Goal: Check status: Check status

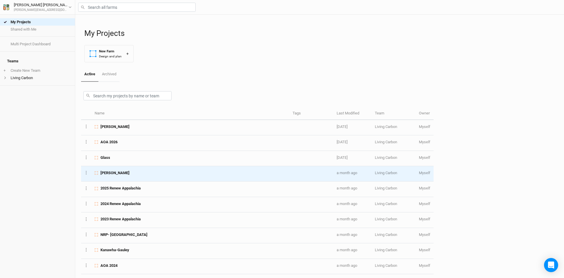
click at [118, 175] on span "[PERSON_NAME]" at bounding box center [114, 172] width 29 height 5
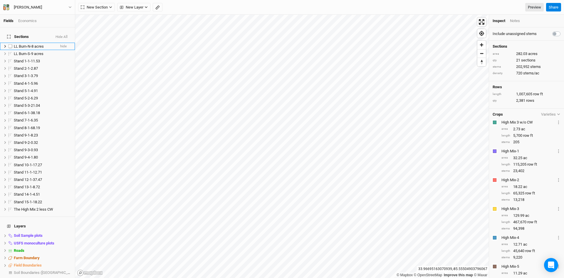
click at [10, 43] on label at bounding box center [10, 46] width 7 height 7
click at [10, 44] on input "checkbox" at bounding box center [11, 46] width 4 height 4
checkbox input "true"
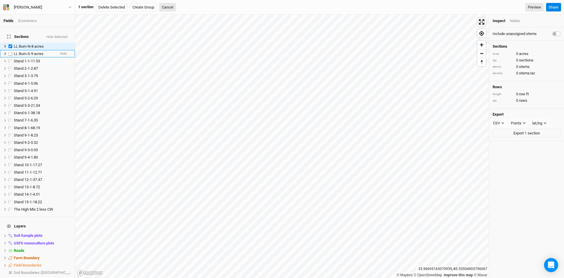
click at [11, 51] on label at bounding box center [10, 53] width 7 height 7
click at [11, 52] on input "checkbox" at bounding box center [11, 54] width 4 height 4
checkbox input "true"
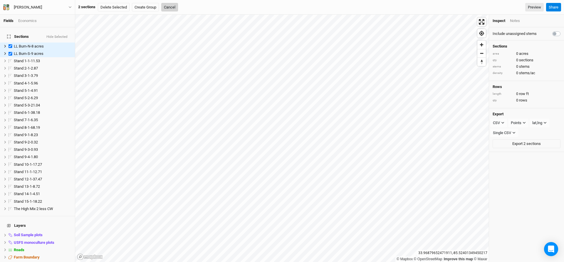
click at [173, 6] on button "Cancel" at bounding box center [169, 7] width 17 height 9
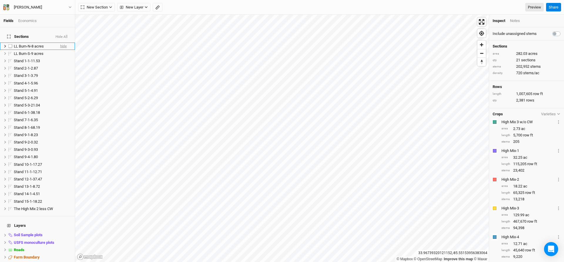
click at [60, 44] on span "hide" at bounding box center [63, 46] width 6 height 7
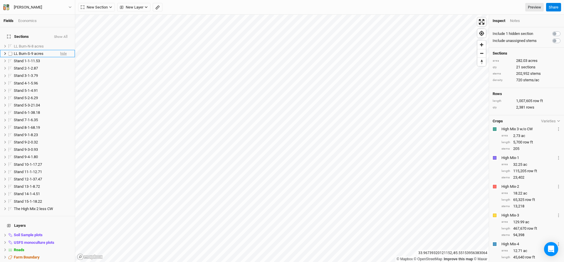
click at [60, 50] on span "hide" at bounding box center [63, 53] width 6 height 7
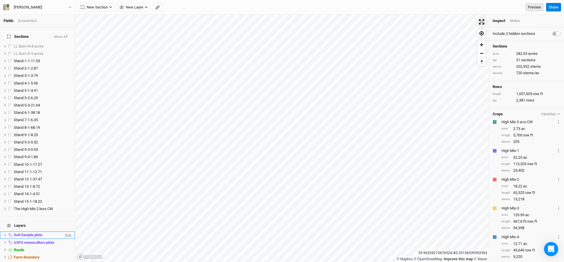
click at [66, 232] on span "hide" at bounding box center [68, 235] width 8 height 7
click at [66, 239] on span "hide" at bounding box center [68, 242] width 8 height 7
click at [62, 232] on span "show" at bounding box center [66, 235] width 9 height 7
click at [61, 35] on button "Show All" at bounding box center [61, 37] width 14 height 4
click at [62, 35] on button "Hide All" at bounding box center [61, 37] width 13 height 4
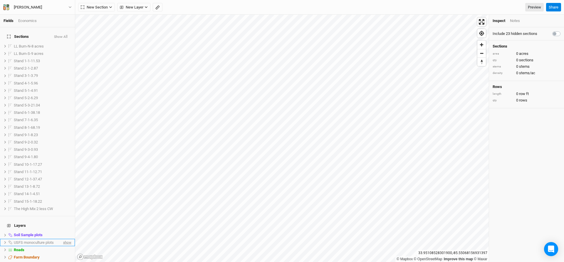
click at [63, 239] on span "show" at bounding box center [66, 242] width 9 height 7
click at [64, 232] on span "hide" at bounding box center [68, 235] width 8 height 7
click at [64, 239] on span "hide" at bounding box center [68, 242] width 8 height 7
click at [66, 232] on span "show" at bounding box center [66, 235] width 9 height 7
